Goal: Information Seeking & Learning: Learn about a topic

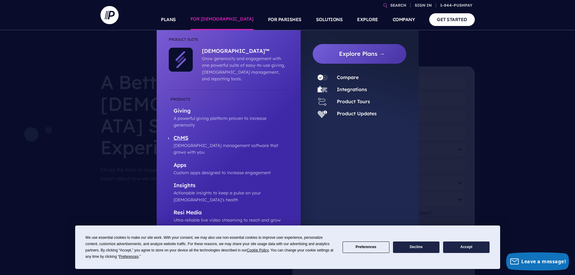
click at [179, 135] on p "ChMS" at bounding box center [231, 139] width 115 height 8
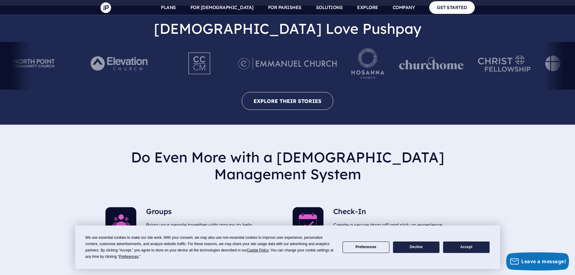
scroll to position [1298, 0]
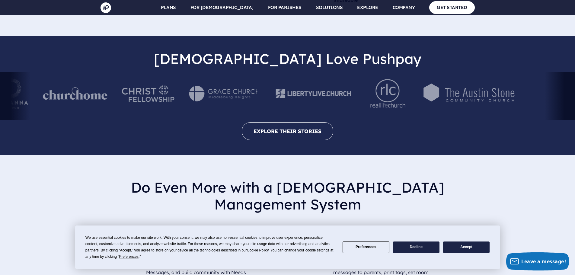
click at [75, 96] on div at bounding box center [75, 95] width 65 height 33
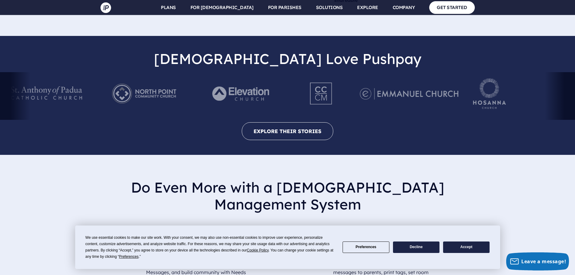
click at [0, 88] on div at bounding box center [287, 96] width 575 height 48
